Goal: Transaction & Acquisition: Download file/media

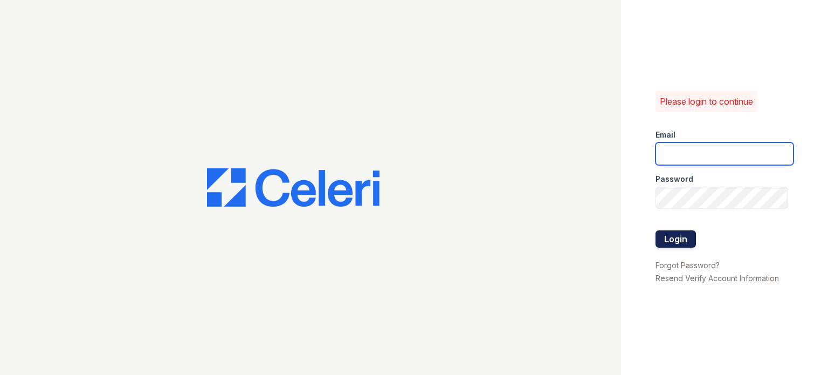
type input "ashley.marcellis@projectmanagementinc.net"
click at [681, 241] on button "Login" at bounding box center [675, 238] width 40 height 17
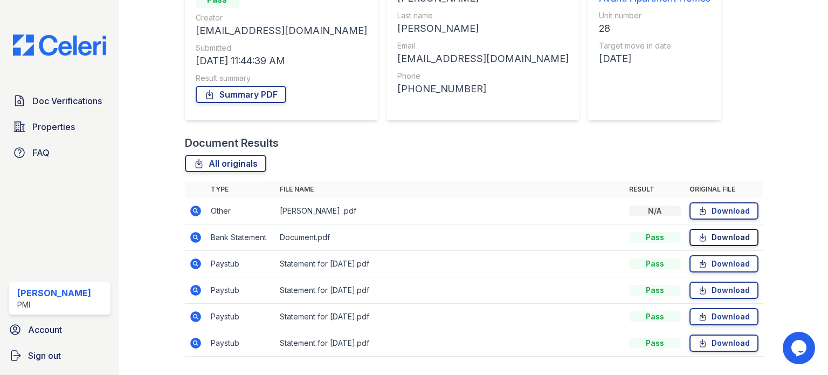
scroll to position [162, 0]
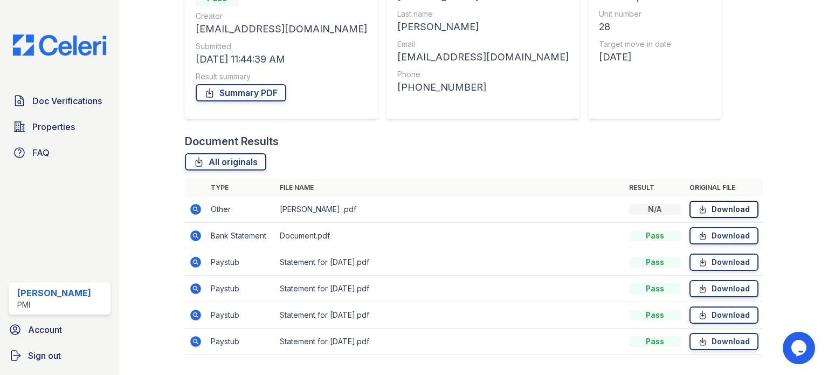
click at [716, 209] on link "Download" at bounding box center [723, 209] width 69 height 17
click at [723, 234] on link "Download" at bounding box center [723, 235] width 69 height 17
click at [727, 261] on link "Download" at bounding box center [723, 261] width 69 height 17
click at [731, 285] on link "Download" at bounding box center [723, 288] width 69 height 17
click at [737, 314] on link "Download" at bounding box center [723, 314] width 69 height 17
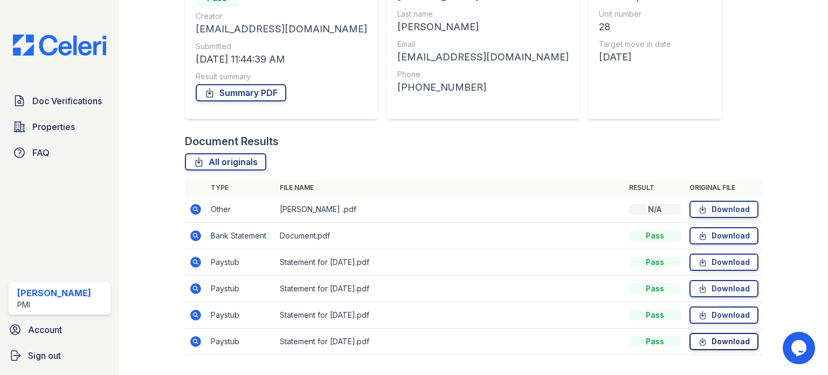
click at [740, 340] on link "Download" at bounding box center [723, 341] width 69 height 17
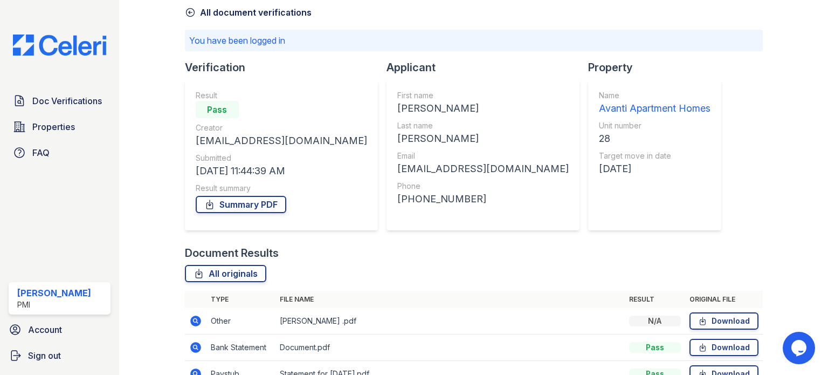
scroll to position [0, 0]
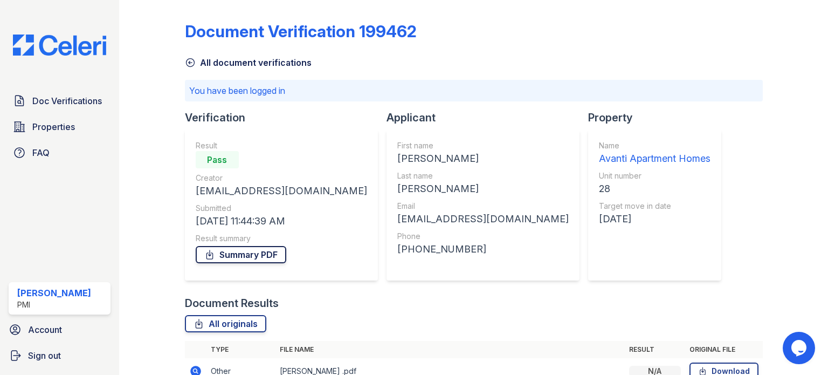
click at [260, 253] on link "Summary PDF" at bounding box center [241, 254] width 91 height 17
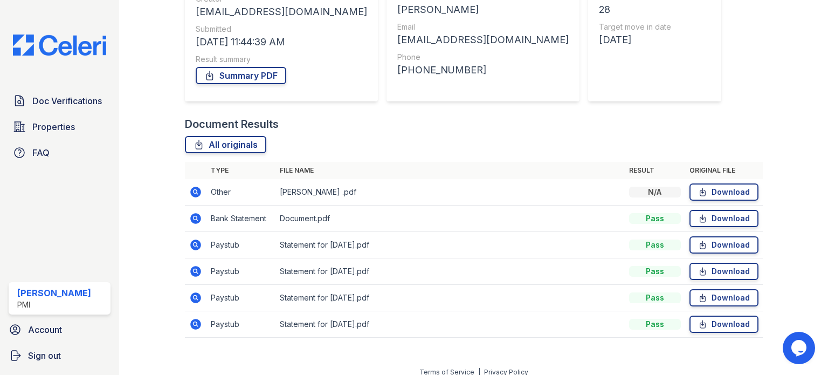
scroll to position [188, 0]
